Goal: Task Accomplishment & Management: Manage account settings

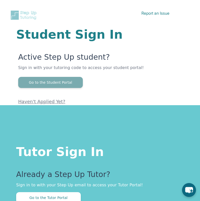
click at [73, 82] on button "Go to the Student Portal" at bounding box center [50, 82] width 65 height 11
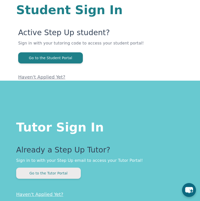
scroll to position [26, 0]
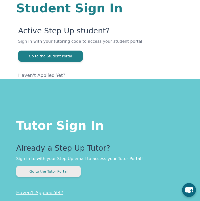
click at [58, 172] on button "Go to the Tutor Portal" at bounding box center [48, 171] width 65 height 11
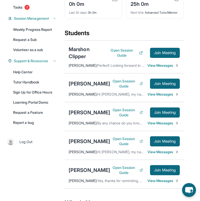
scroll to position [120, 0]
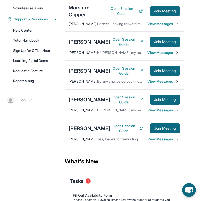
click at [154, 113] on span "View Messages" at bounding box center [164, 110] width 32 height 5
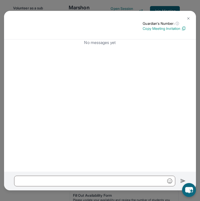
click at [173, 29] on p "Copy Meeting Invitation" at bounding box center [164, 28] width 43 height 5
click at [174, 27] on p "Copy Meeting Invitation" at bounding box center [164, 28] width 43 height 5
click at [187, 16] on button at bounding box center [189, 18] width 10 height 10
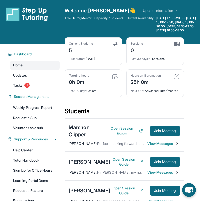
scroll to position [0, 0]
click at [26, 96] on div "Session Management" at bounding box center [32, 96] width 55 height 9
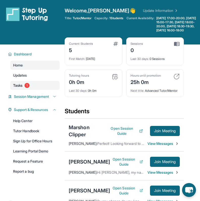
click at [27, 90] on link "Tasks 1" at bounding box center [35, 85] width 50 height 9
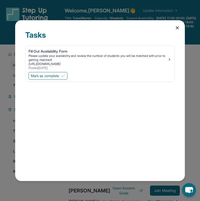
click at [174, 28] on div "Tasks Fill Out Availability Form Please update your availability and review the…" at bounding box center [100, 100] width 170 height 161
click at [177, 25] on icon at bounding box center [177, 27] width 5 height 5
